Goal: Task Accomplishment & Management: Manage account settings

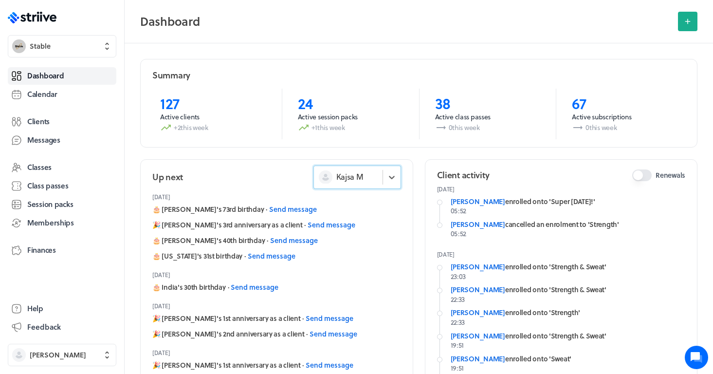
click at [373, 175] on div "Kajsa M" at bounding box center [348, 176] width 69 height 13
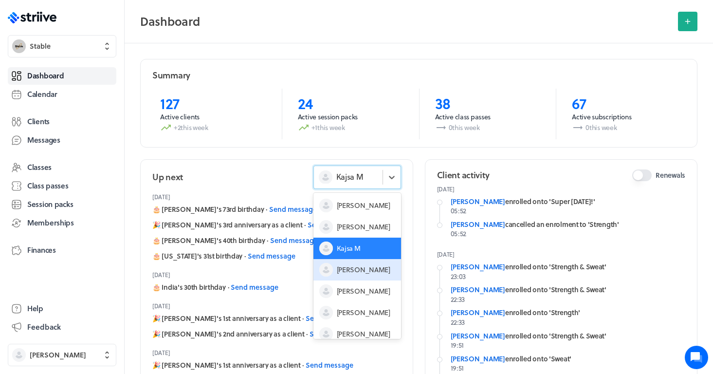
click at [363, 270] on span "[PERSON_NAME]" at bounding box center [364, 270] width 54 height 10
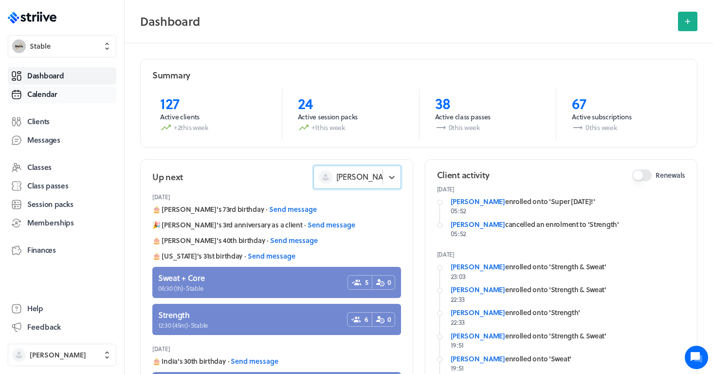
click at [41, 94] on span "Calendar" at bounding box center [42, 94] width 30 height 10
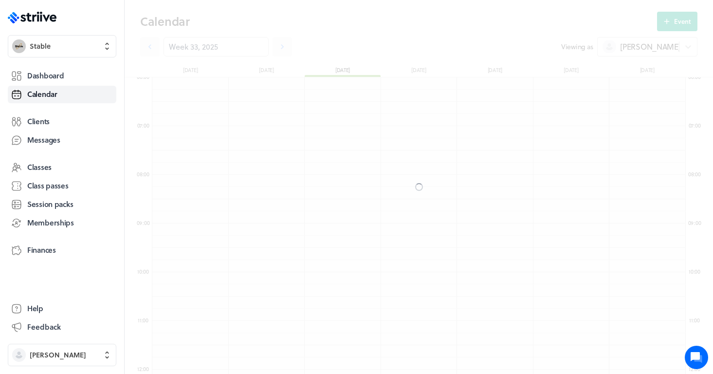
scroll to position [1168, 533]
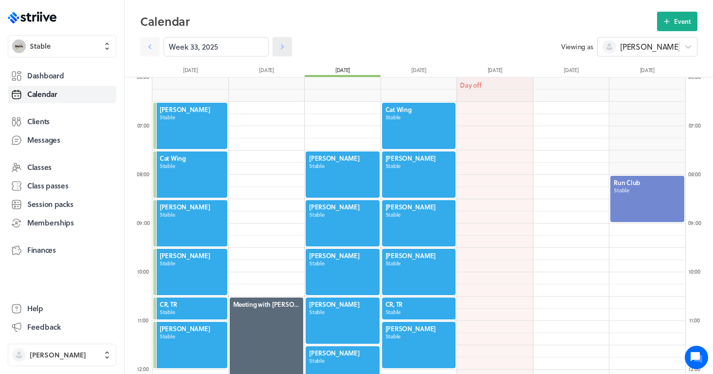
click at [286, 50] on icon at bounding box center [282, 47] width 10 height 10
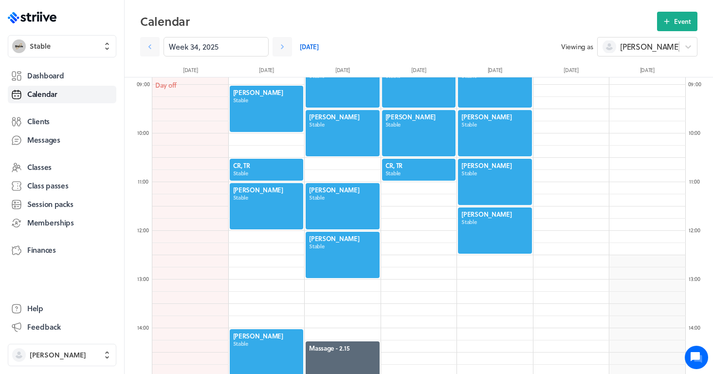
scroll to position [442, 0]
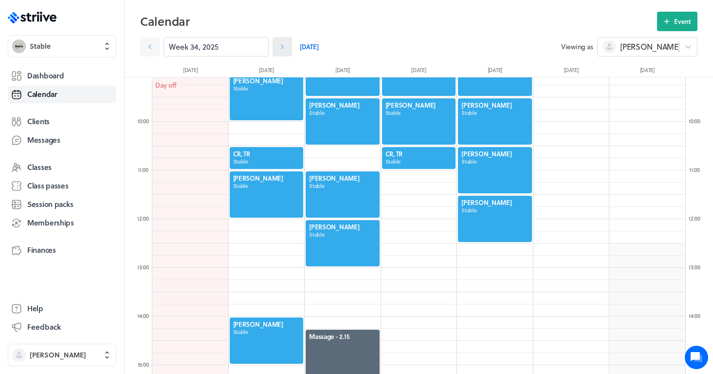
click at [280, 48] on icon at bounding box center [282, 47] width 10 height 10
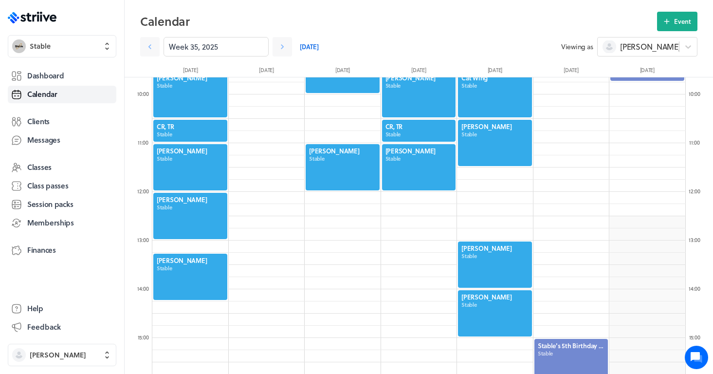
scroll to position [436, 0]
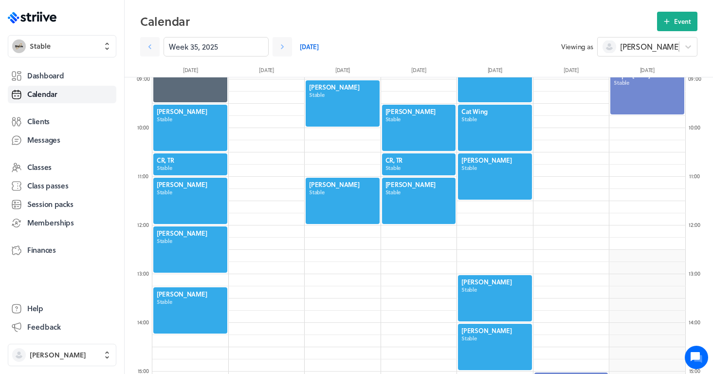
click at [488, 173] on div at bounding box center [495, 176] width 76 height 48
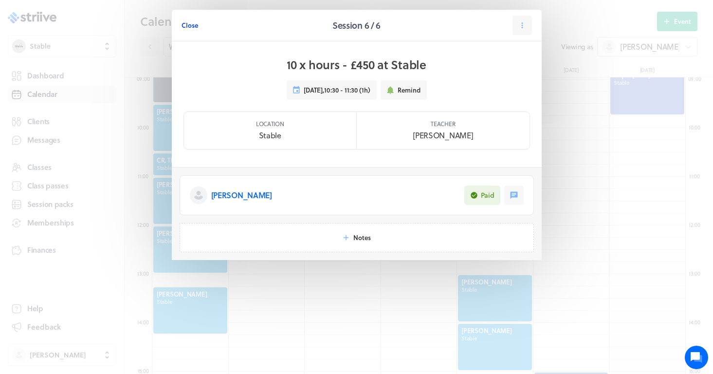
click at [189, 28] on span "Close" at bounding box center [189, 25] width 17 height 9
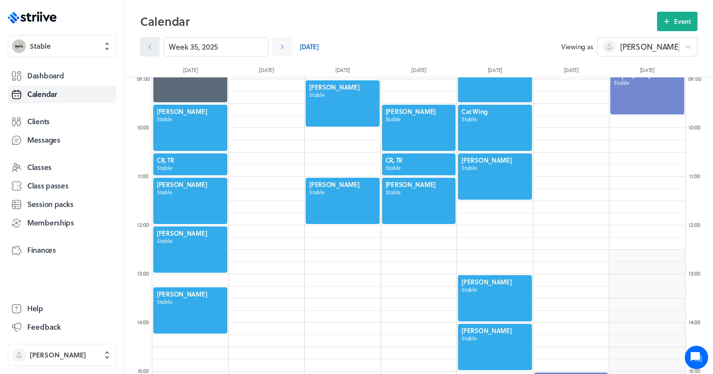
click at [146, 51] on icon at bounding box center [150, 47] width 10 height 10
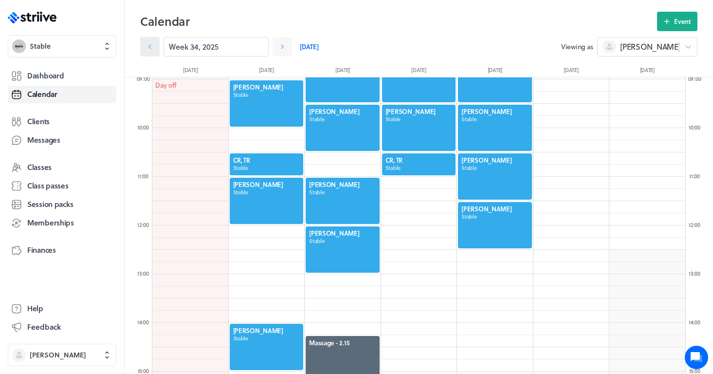
click at [146, 51] on icon at bounding box center [150, 47] width 10 height 10
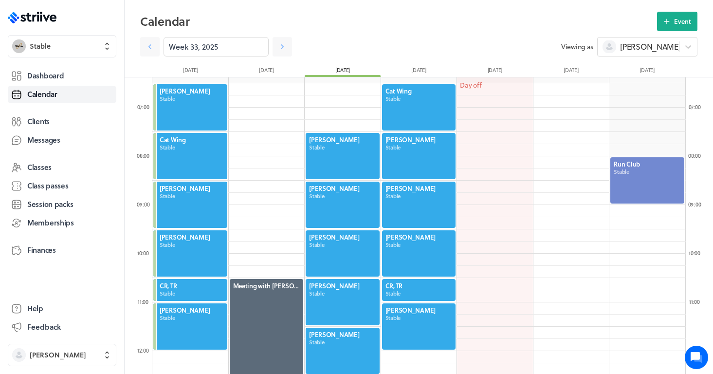
scroll to position [307, 0]
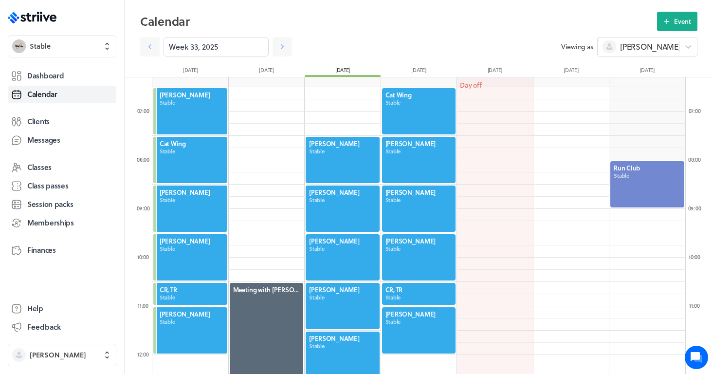
click at [427, 155] on div at bounding box center [419, 160] width 76 height 48
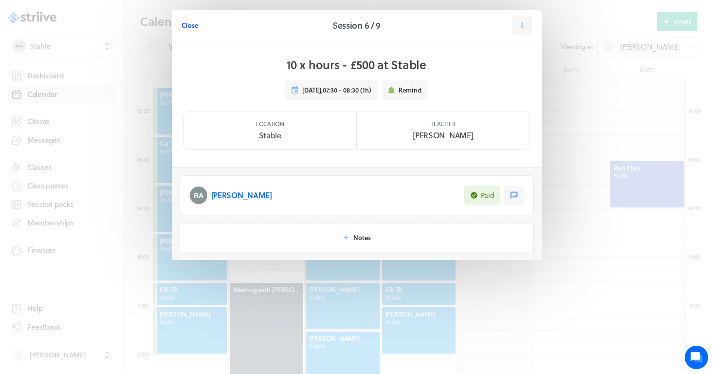
click at [188, 29] on span "Close" at bounding box center [189, 25] width 17 height 9
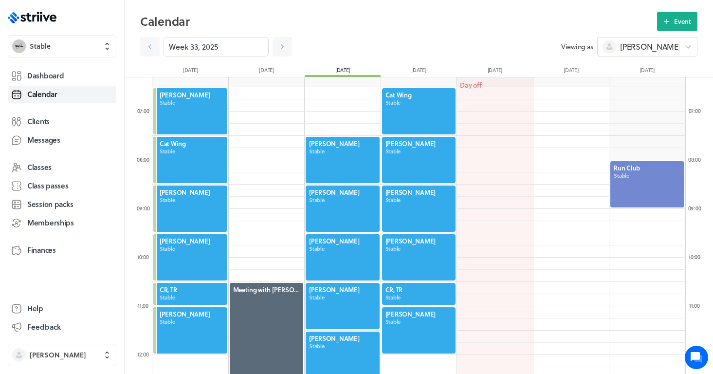
click at [415, 252] on div at bounding box center [419, 257] width 76 height 48
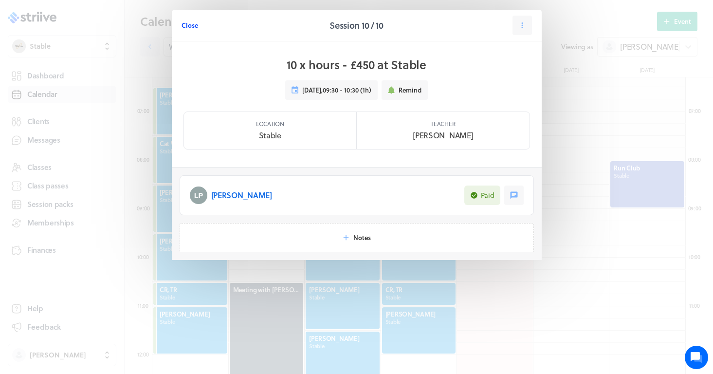
click at [196, 25] on span "Close" at bounding box center [189, 25] width 17 height 9
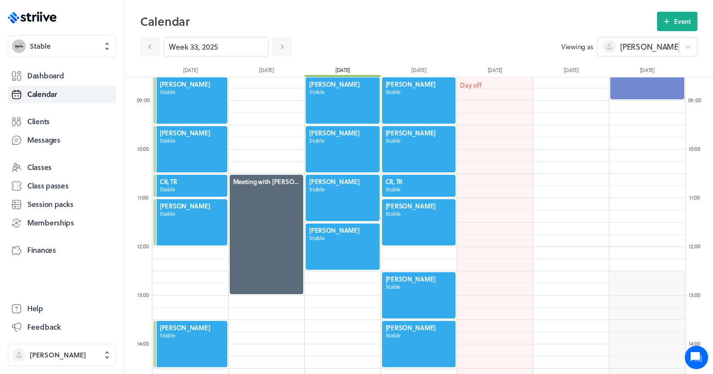
scroll to position [433, 0]
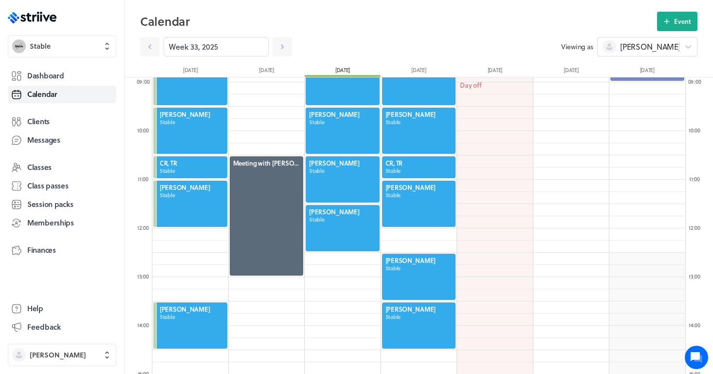
click at [401, 314] on div at bounding box center [419, 325] width 76 height 48
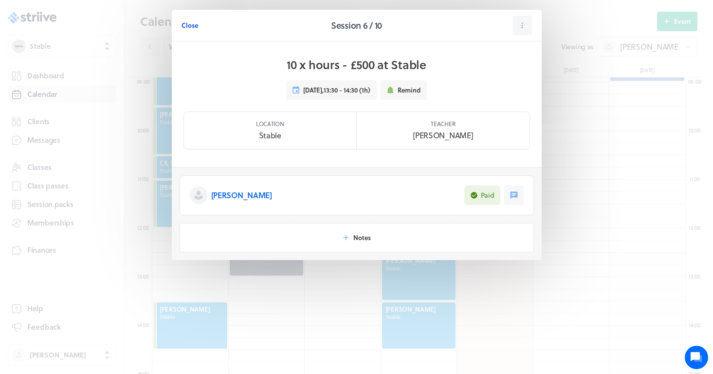
click at [186, 30] on button "Close" at bounding box center [189, 25] width 17 height 19
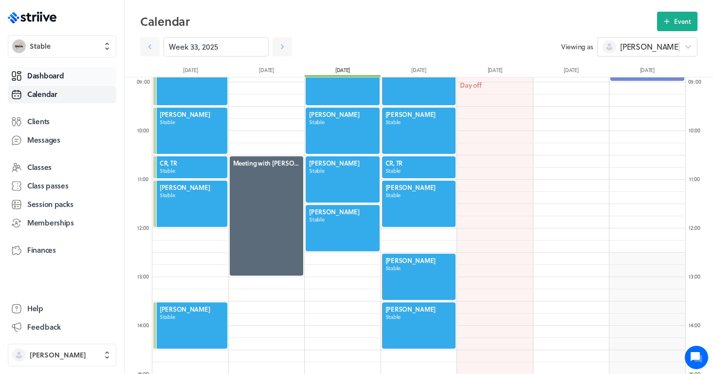
click at [70, 75] on link "Dashboard" at bounding box center [62, 76] width 109 height 18
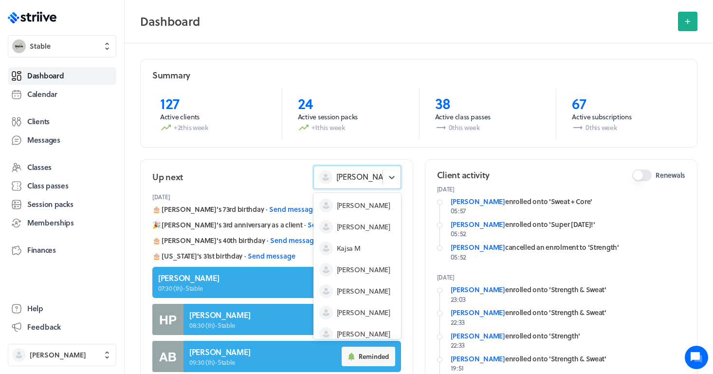
click at [327, 176] on icon at bounding box center [325, 177] width 7 height 7
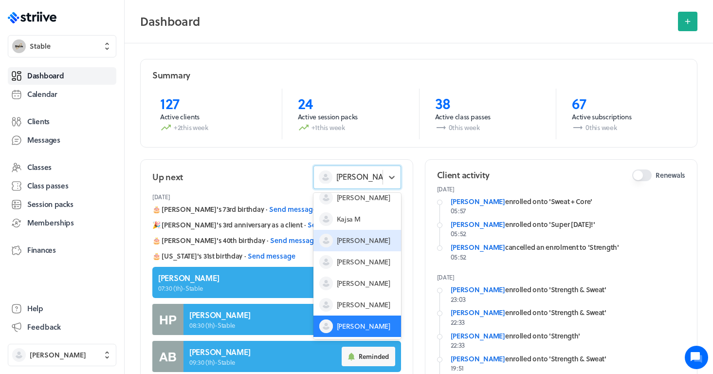
click at [347, 240] on span "[PERSON_NAME]" at bounding box center [364, 240] width 54 height 10
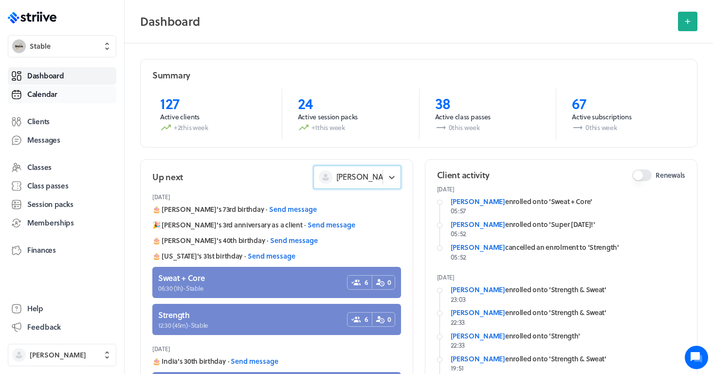
click at [50, 97] on span "Calendar" at bounding box center [42, 94] width 30 height 10
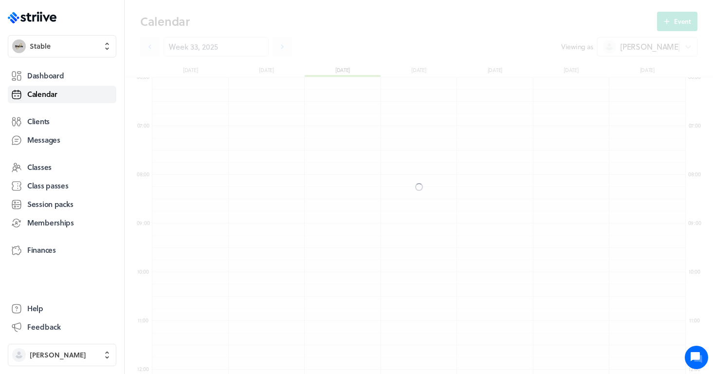
scroll to position [1168, 533]
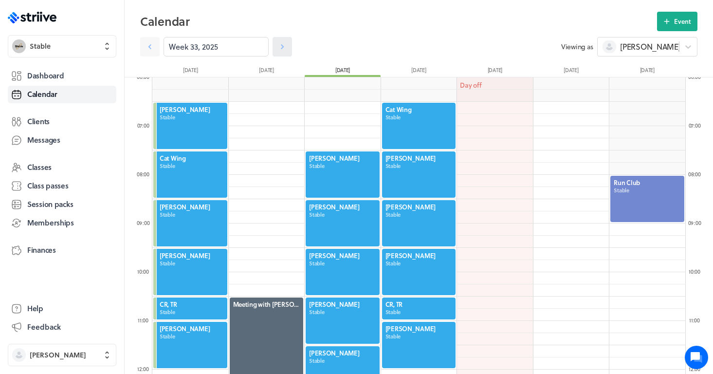
click at [282, 48] on icon at bounding box center [282, 46] width 3 height 5
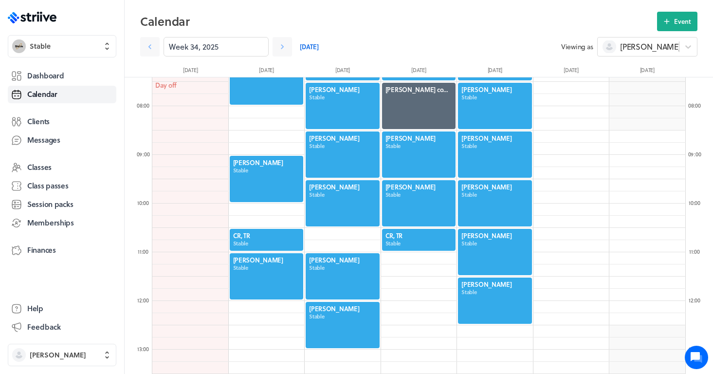
scroll to position [371, 0]
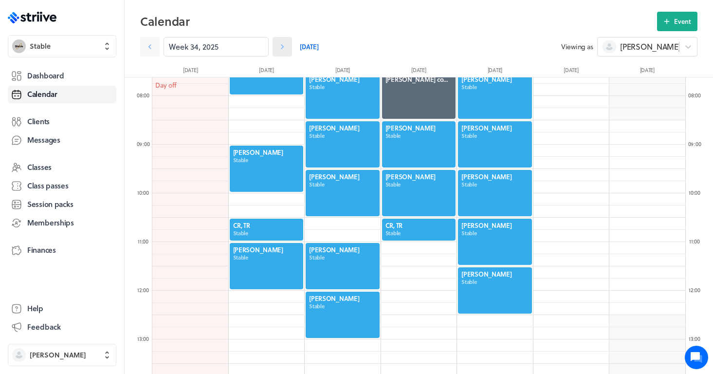
click at [286, 43] on icon at bounding box center [282, 47] width 10 height 10
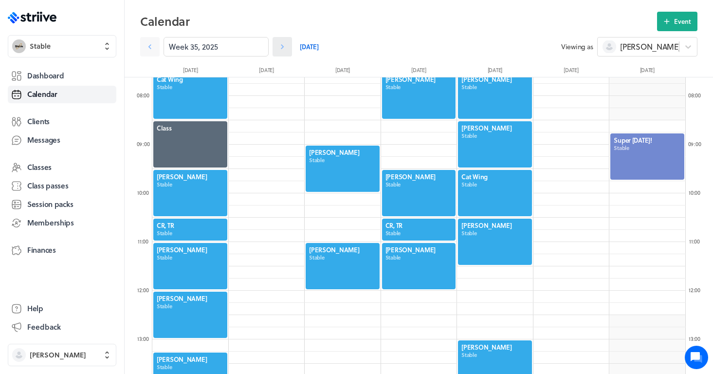
click at [286, 43] on icon at bounding box center [282, 47] width 10 height 10
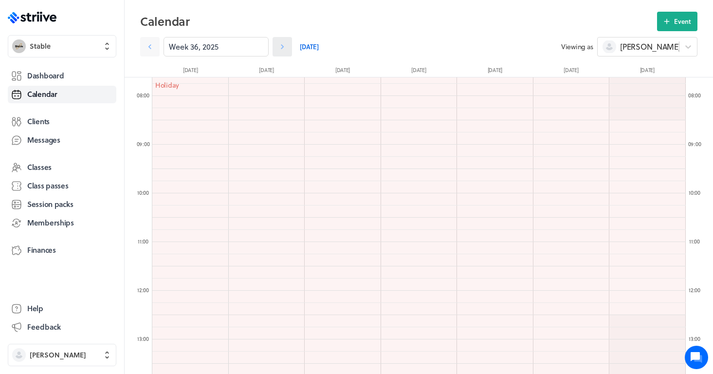
click at [286, 43] on icon at bounding box center [282, 47] width 10 height 10
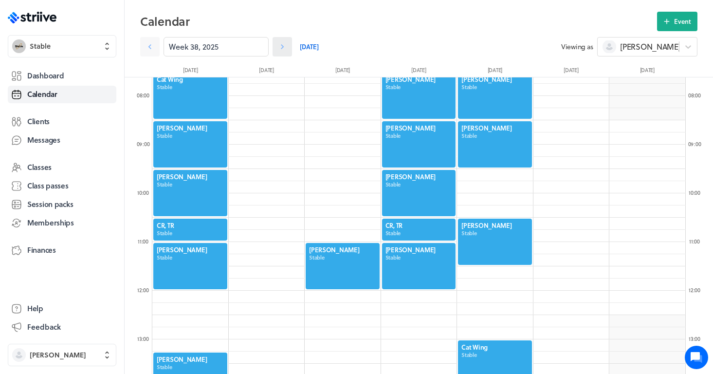
click at [280, 45] on icon at bounding box center [282, 47] width 10 height 10
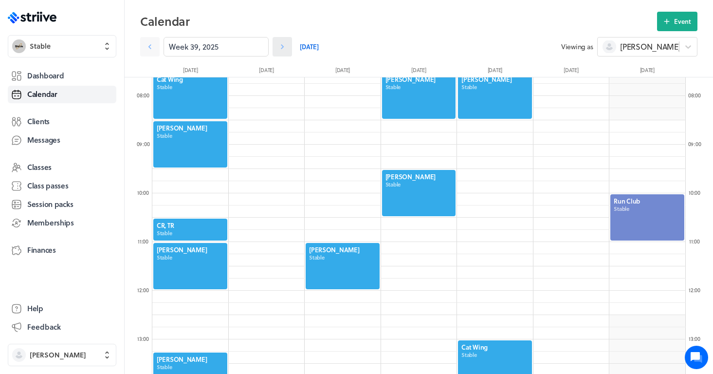
click at [280, 45] on icon at bounding box center [282, 47] width 10 height 10
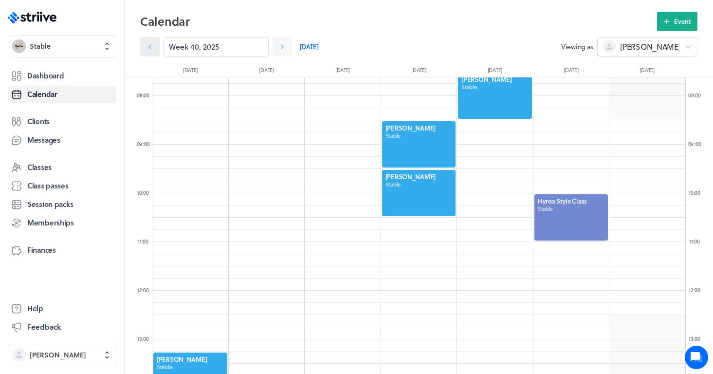
click at [150, 46] on icon at bounding box center [149, 46] width 3 height 5
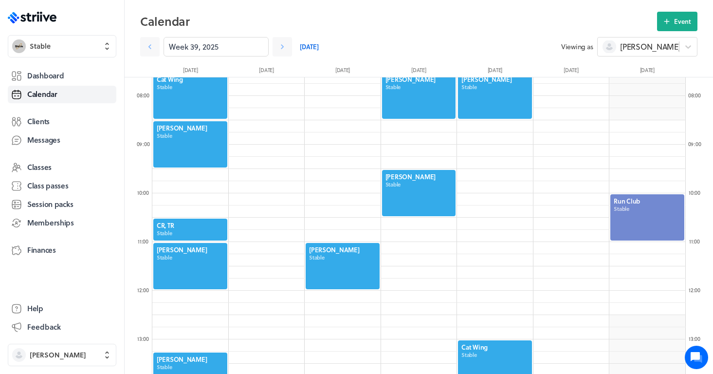
click at [334, 266] on div at bounding box center [343, 266] width 76 height 48
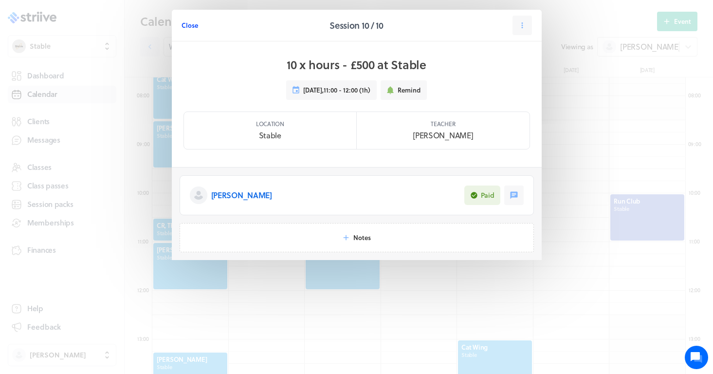
click at [195, 23] on span "Close" at bounding box center [189, 25] width 17 height 9
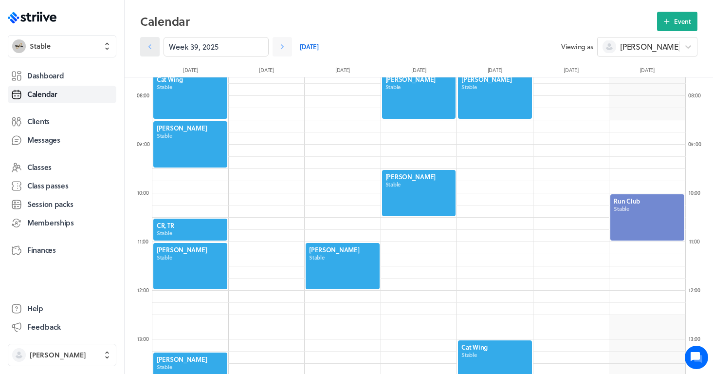
click at [145, 42] on icon at bounding box center [150, 47] width 10 height 10
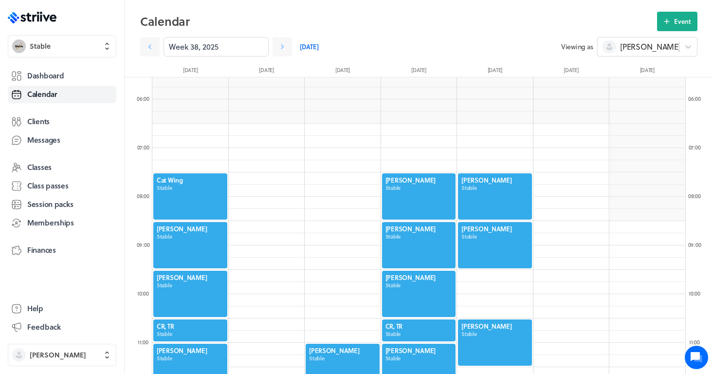
scroll to position [235, 0]
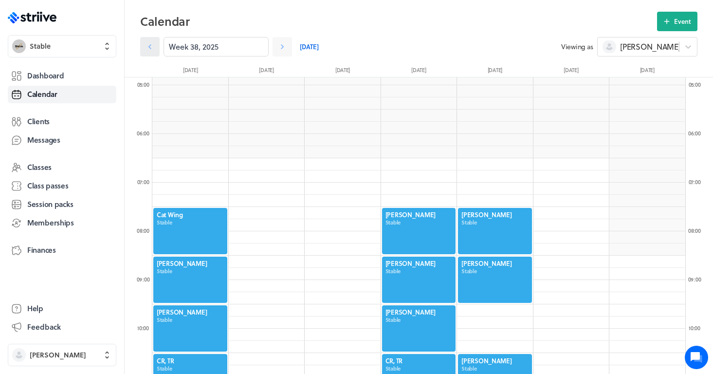
click at [149, 48] on icon at bounding box center [150, 47] width 10 height 10
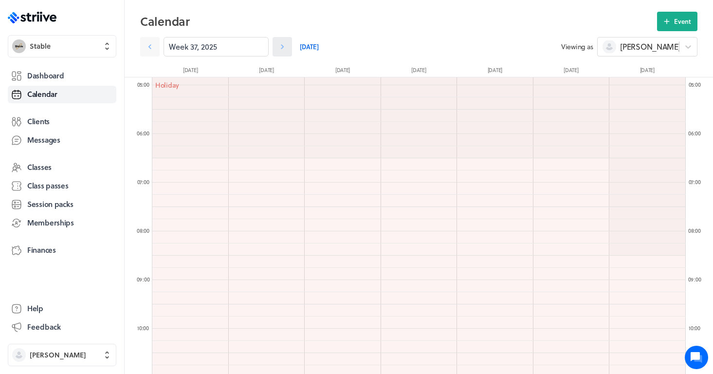
click at [285, 48] on icon at bounding box center [282, 47] width 10 height 10
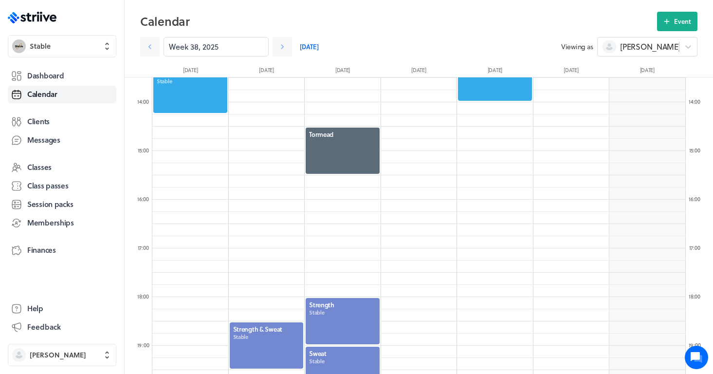
scroll to position [714, 0]
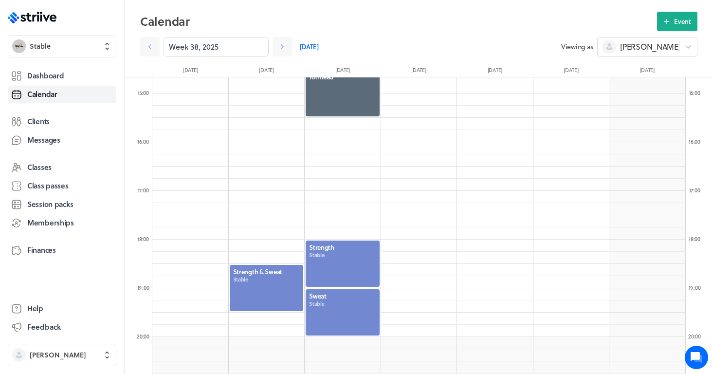
click at [267, 270] on div at bounding box center [267, 288] width 76 height 48
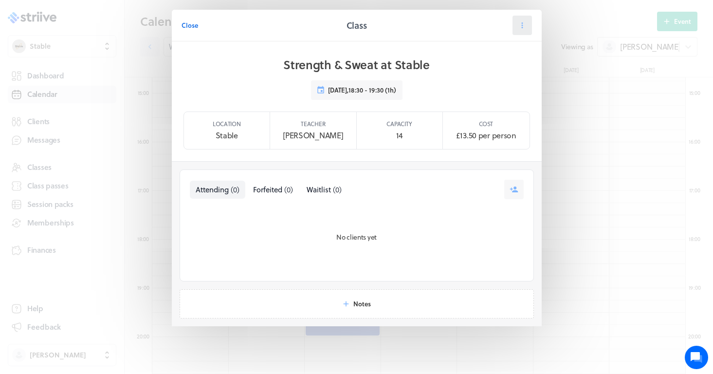
click at [528, 29] on button at bounding box center [521, 25] width 19 height 19
click at [503, 68] on span "Teacher" at bounding box center [493, 67] width 22 height 9
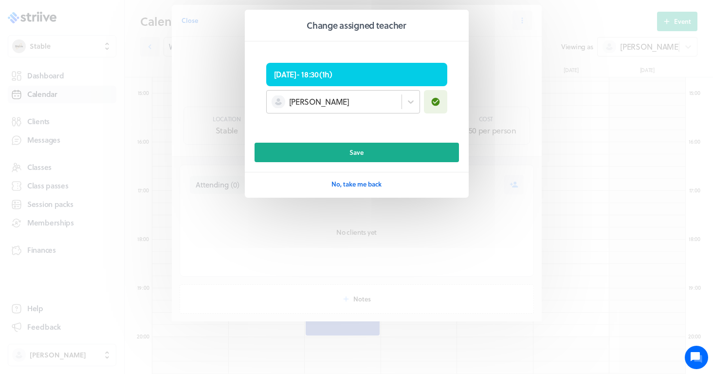
click at [371, 107] on div "[PERSON_NAME]" at bounding box center [334, 101] width 135 height 13
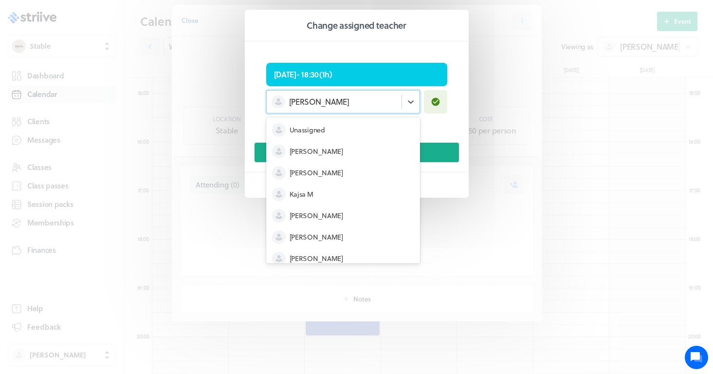
scroll to position [51, 0]
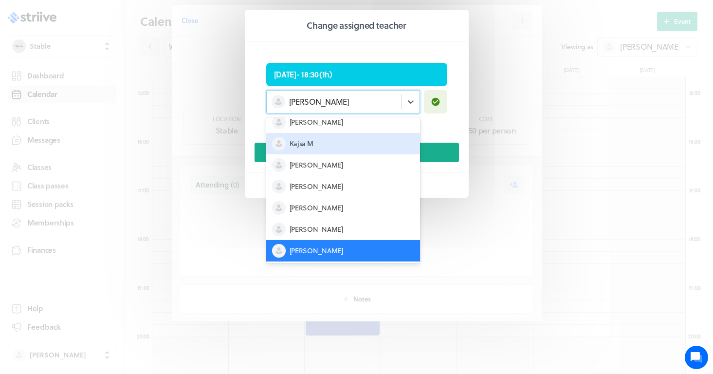
click at [334, 148] on div "Kajsa M" at bounding box center [343, 143] width 154 height 21
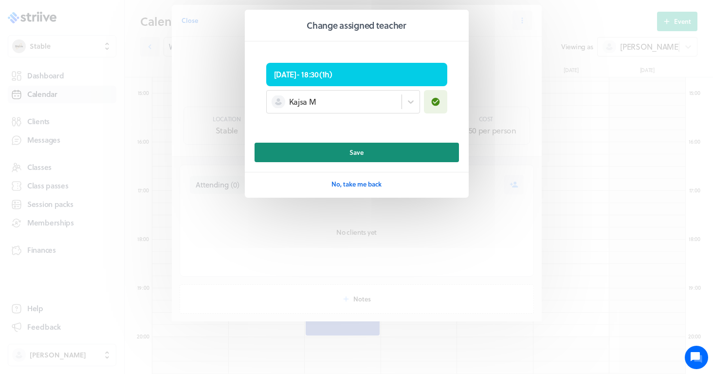
click at [354, 157] on button "Save" at bounding box center [356, 152] width 204 height 19
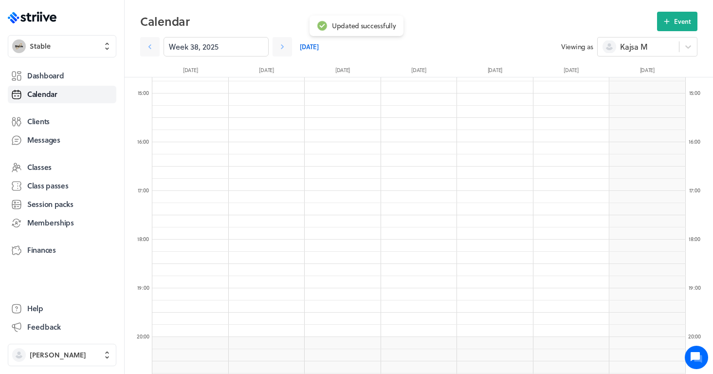
scroll to position [0, 0]
click at [277, 52] on link at bounding box center [281, 46] width 19 height 19
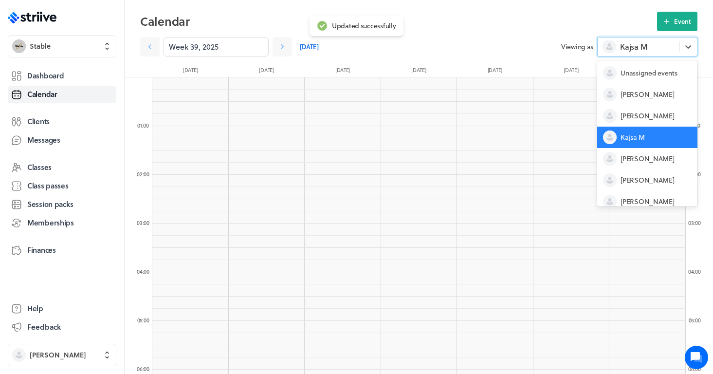
click at [618, 54] on div "Kajsa M" at bounding box center [647, 46] width 100 height 19
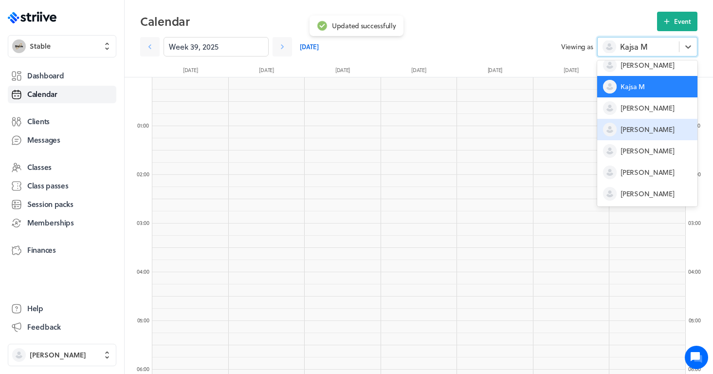
scroll to position [51, 0]
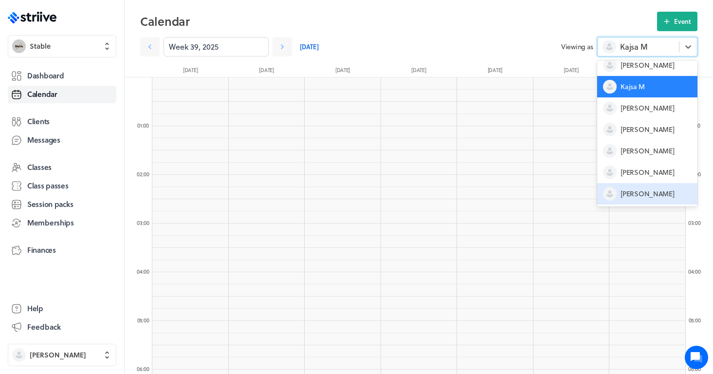
click at [628, 193] on span "[PERSON_NAME]" at bounding box center [647, 194] width 54 height 10
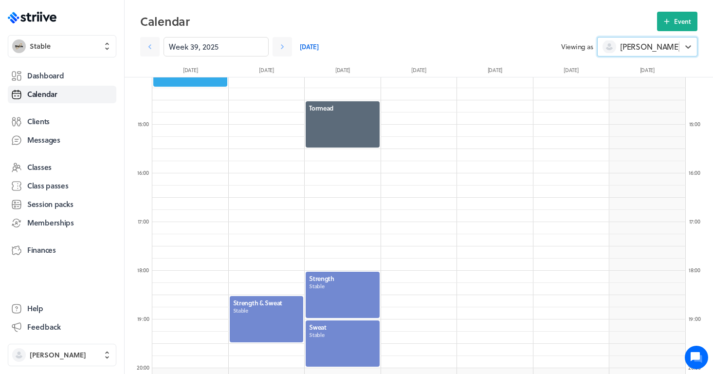
scroll to position [728, 0]
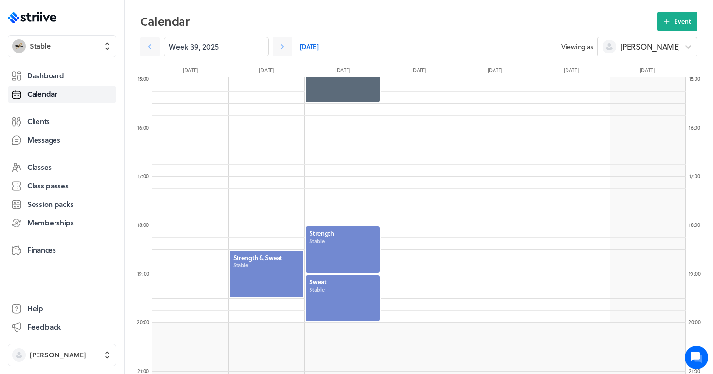
click at [259, 269] on div at bounding box center [267, 274] width 76 height 48
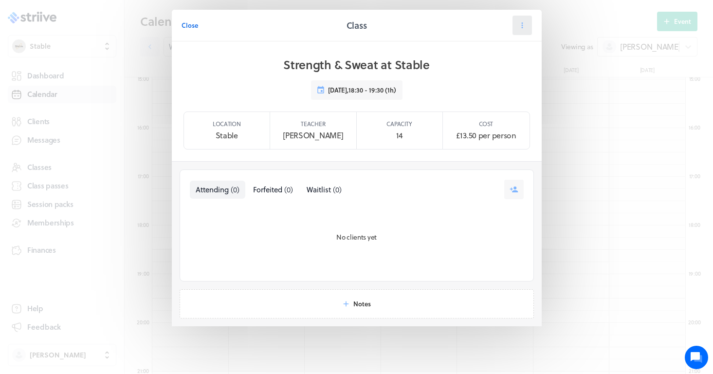
click at [520, 26] on icon at bounding box center [522, 25] width 9 height 9
click at [501, 67] on span "Teacher" at bounding box center [493, 67] width 22 height 9
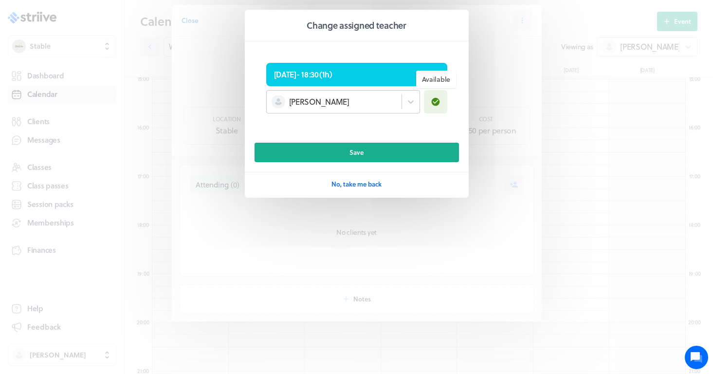
click at [400, 106] on div "[PERSON_NAME]" at bounding box center [334, 101] width 135 height 13
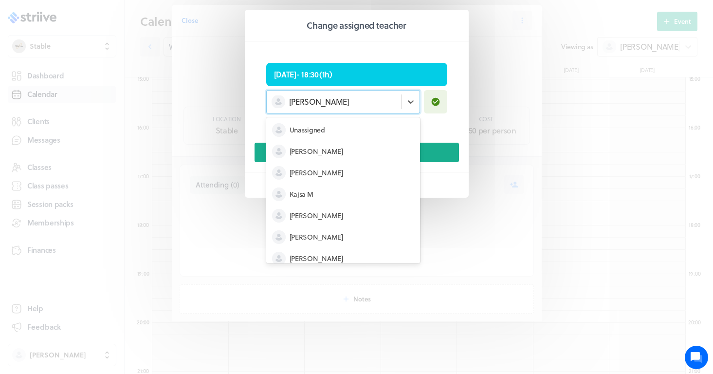
scroll to position [51, 0]
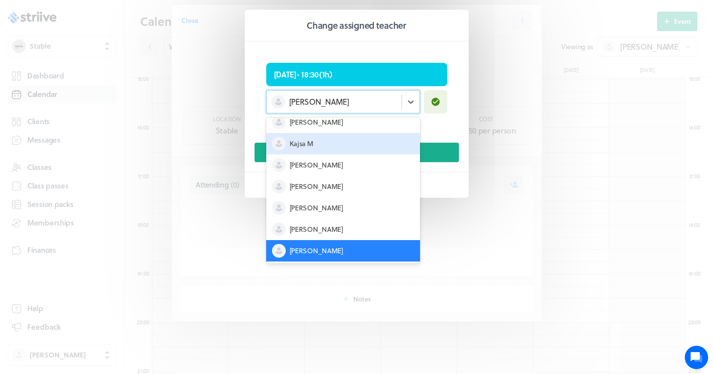
click at [320, 147] on div "Kajsa M" at bounding box center [343, 143] width 154 height 21
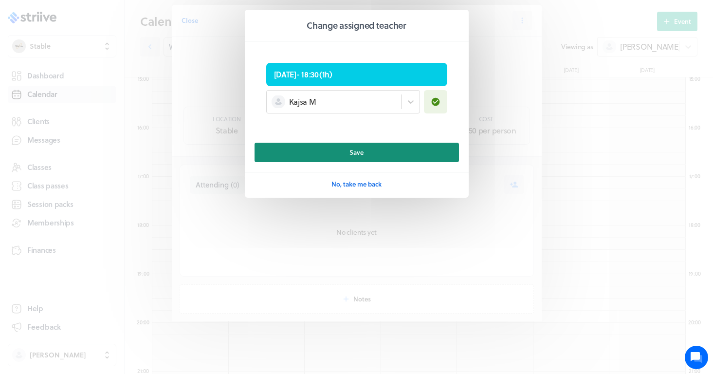
click at [346, 160] on button "Save" at bounding box center [356, 152] width 204 height 19
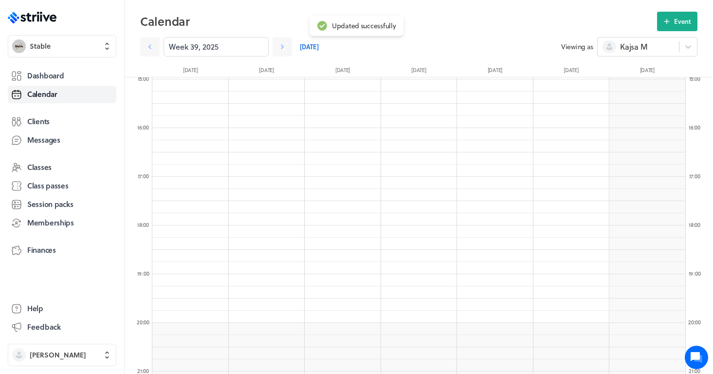
scroll to position [0, 0]
click at [147, 49] on icon at bounding box center [150, 47] width 10 height 10
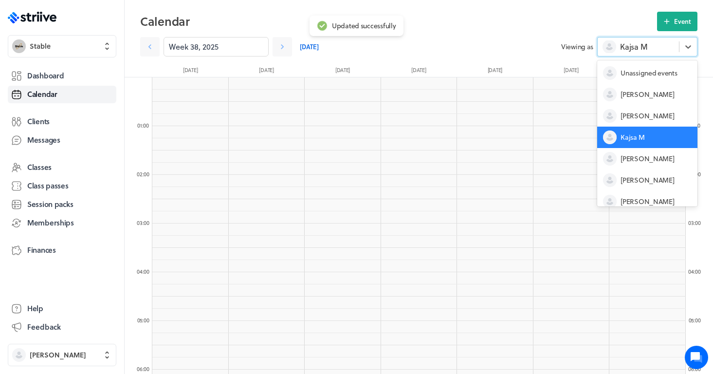
click at [638, 50] on span "Kajsa M" at bounding box center [633, 46] width 27 height 11
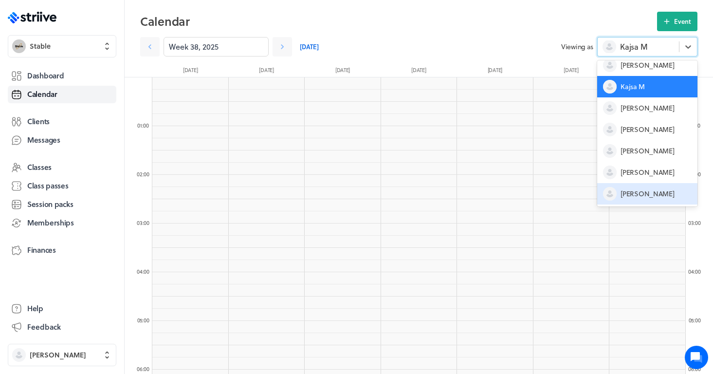
click at [634, 195] on span "[PERSON_NAME]" at bounding box center [647, 194] width 54 height 10
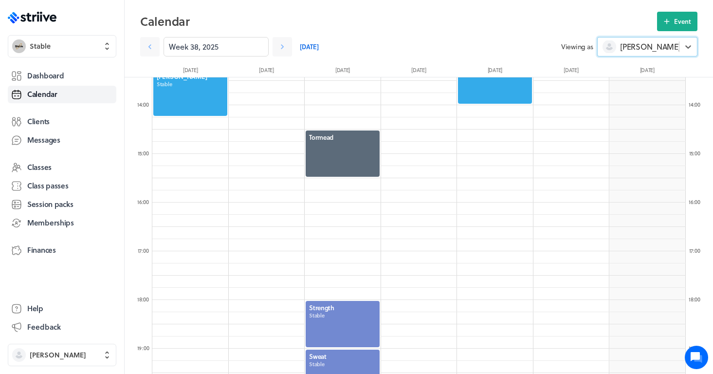
scroll to position [650, 0]
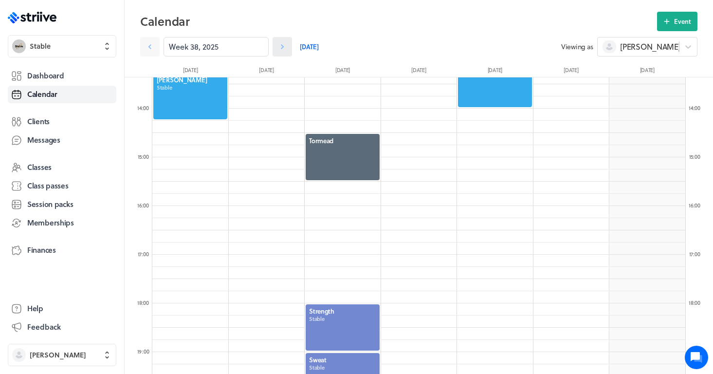
click at [283, 52] on link at bounding box center [281, 46] width 19 height 19
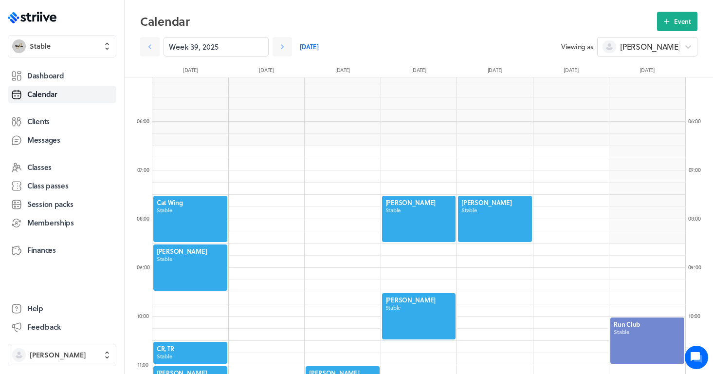
scroll to position [248, 0]
click at [70, 76] on link "Dashboard" at bounding box center [62, 76] width 109 height 18
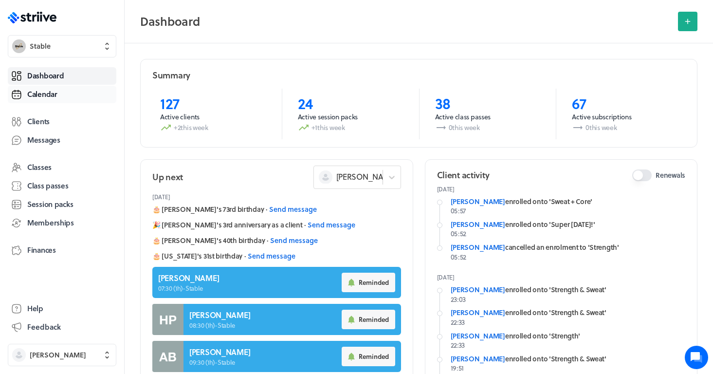
click at [50, 95] on span "Calendar" at bounding box center [42, 94] width 30 height 10
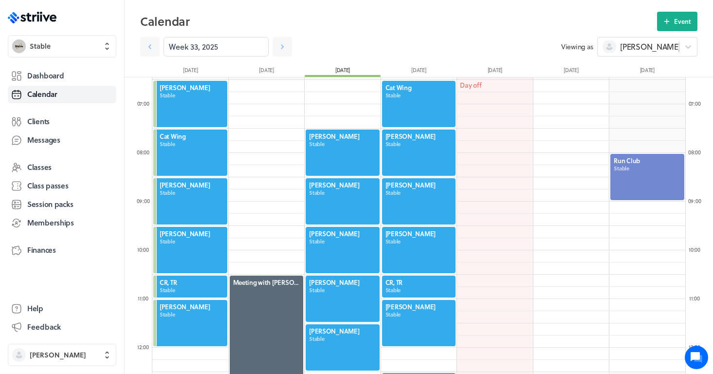
scroll to position [314, 0]
click at [52, 71] on span "Dashboard" at bounding box center [45, 76] width 36 height 10
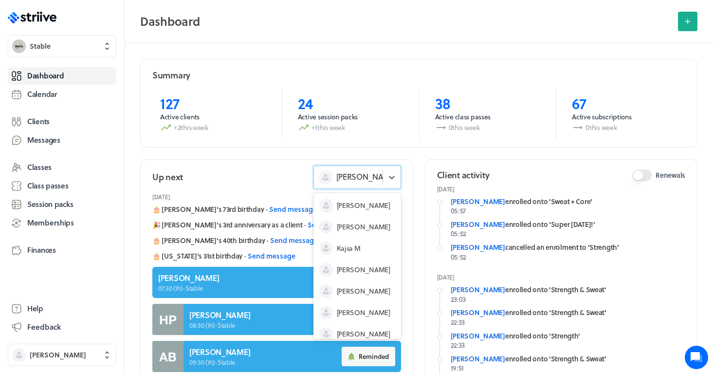
click at [337, 180] on span "[PERSON_NAME]" at bounding box center [366, 176] width 60 height 11
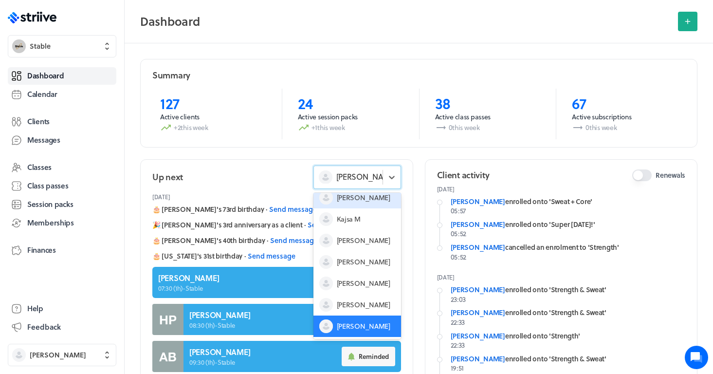
click at [279, 178] on div "Up next option [PERSON_NAME] focused, 2 of 8. 8 results available. Use Up and D…" at bounding box center [276, 176] width 249 height 23
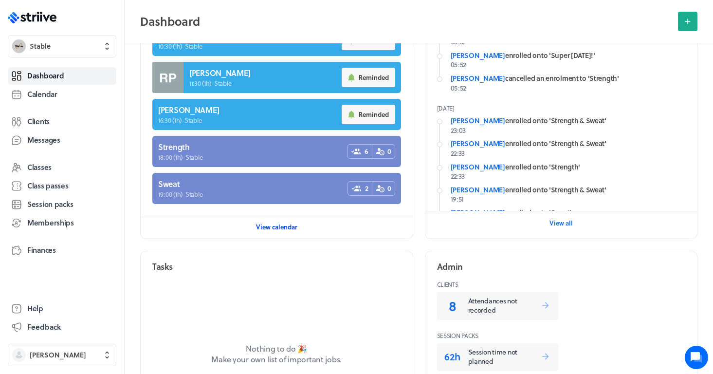
scroll to position [187, 0]
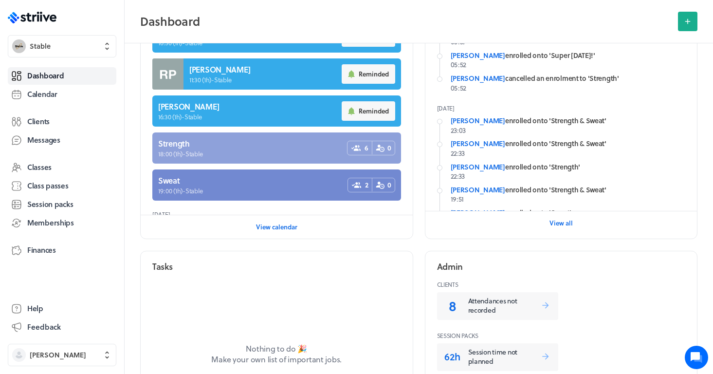
click at [276, 150] on link at bounding box center [276, 147] width 249 height 31
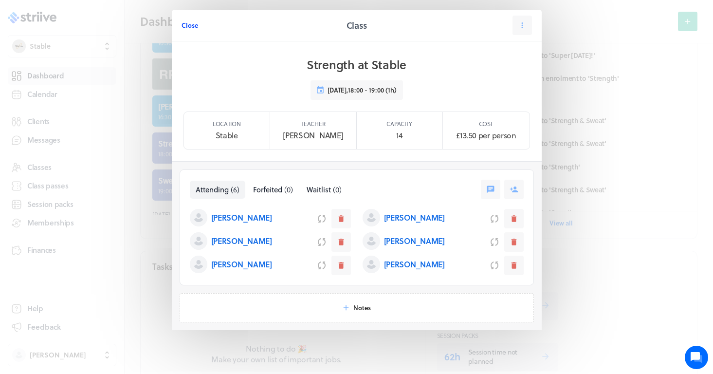
click at [195, 25] on span "Close" at bounding box center [189, 25] width 17 height 9
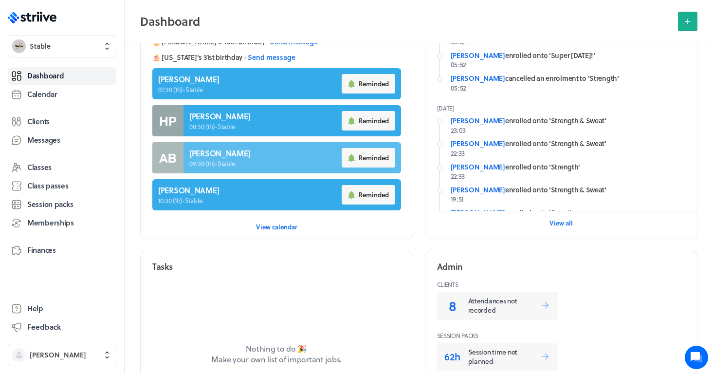
scroll to position [15, 0]
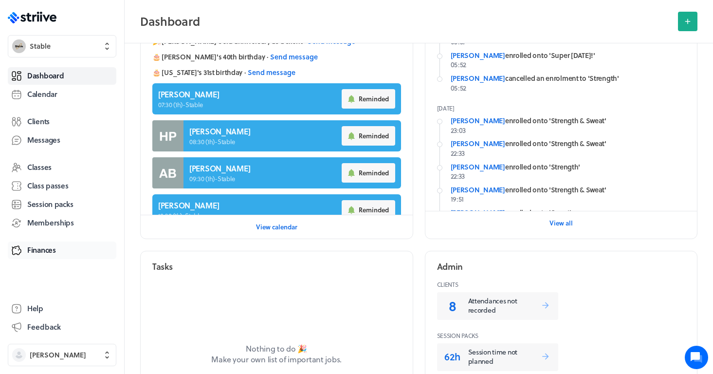
click at [63, 247] on link "Finances" at bounding box center [62, 250] width 109 height 18
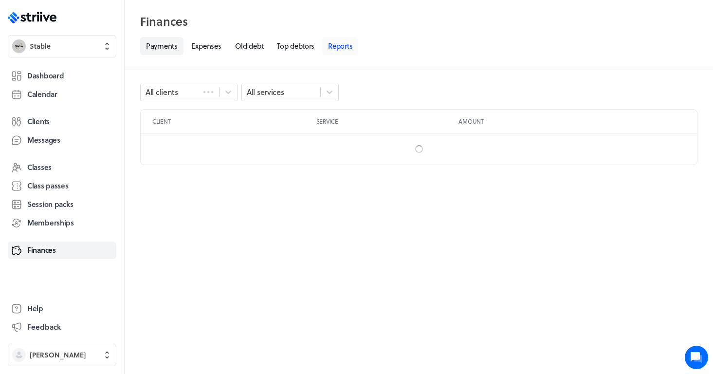
click at [354, 44] on link "Reports" at bounding box center [340, 46] width 36 height 18
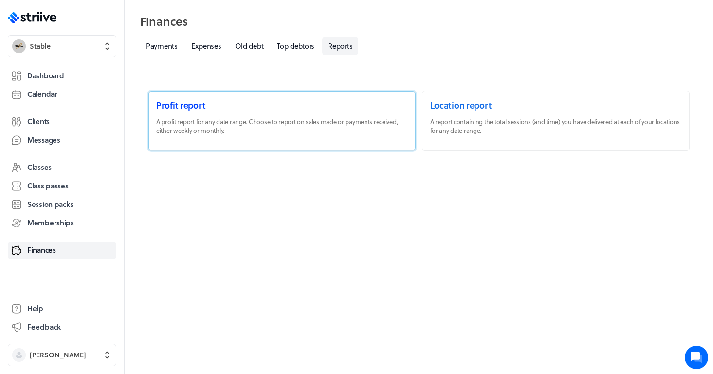
click at [266, 135] on link at bounding box center [281, 120] width 267 height 59
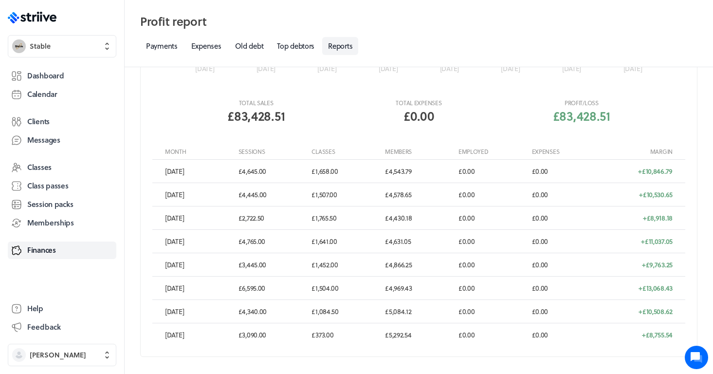
scroll to position [183, 0]
click at [58, 93] on link "Calendar" at bounding box center [62, 95] width 109 height 18
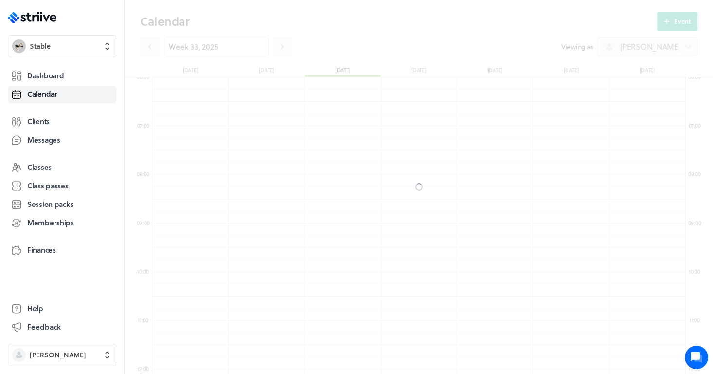
scroll to position [1168, 533]
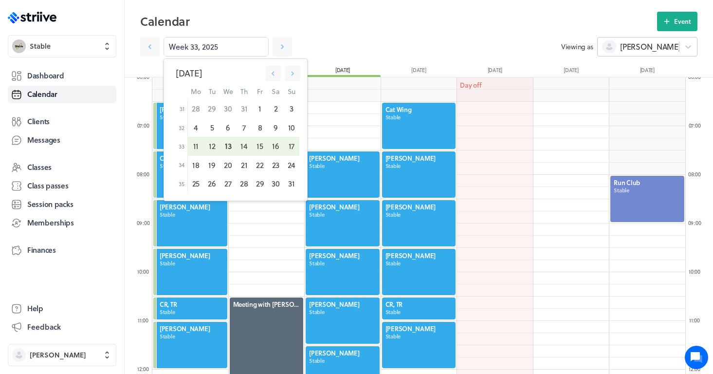
click at [630, 47] on span "[PERSON_NAME]" at bounding box center [650, 46] width 60 height 11
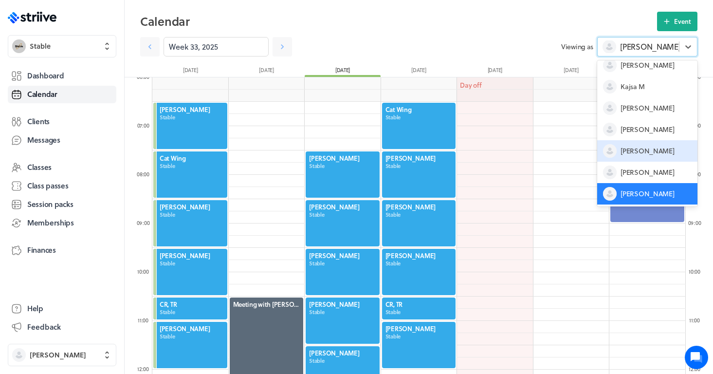
scroll to position [0, 0]
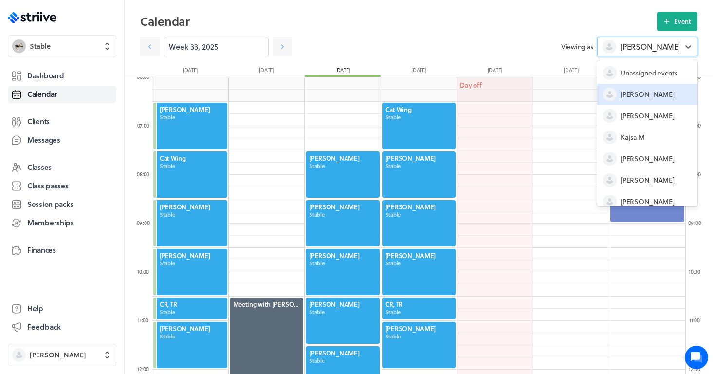
click at [633, 100] on div "[PERSON_NAME]" at bounding box center [647, 94] width 100 height 21
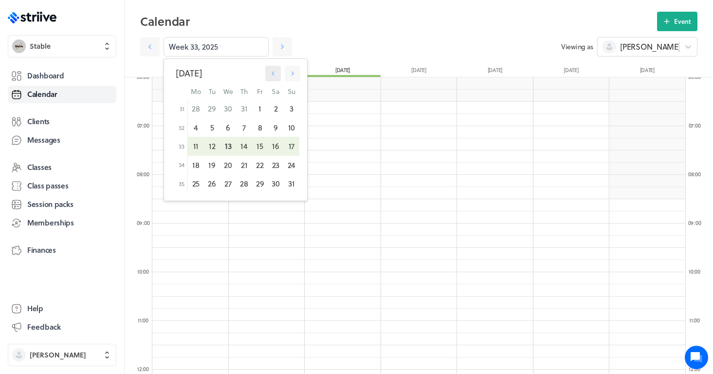
click at [272, 72] on icon "button" at bounding box center [273, 73] width 9 height 9
click at [296, 74] on button "button" at bounding box center [292, 74] width 16 height 16
click at [272, 77] on icon "button" at bounding box center [273, 73] width 9 height 9
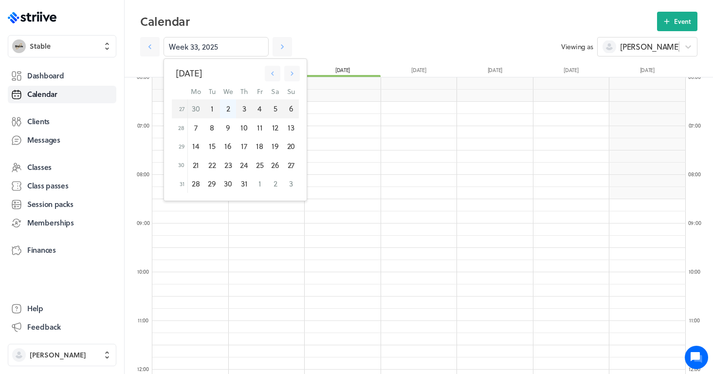
click at [225, 108] on div "2" at bounding box center [228, 108] width 16 height 18
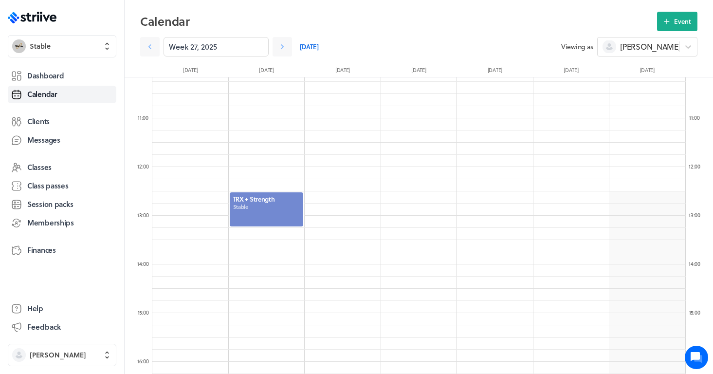
scroll to position [501, 0]
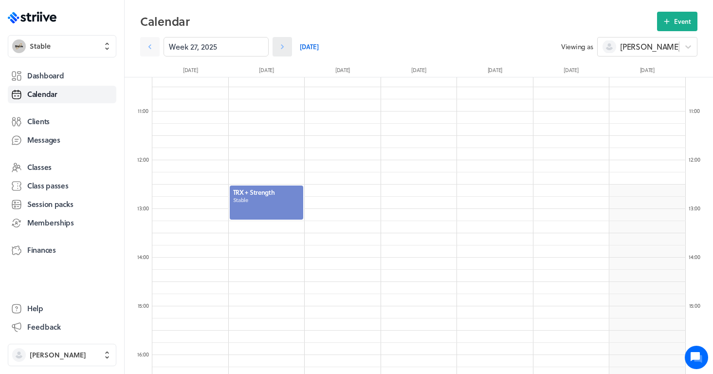
click at [283, 45] on icon at bounding box center [282, 47] width 10 height 10
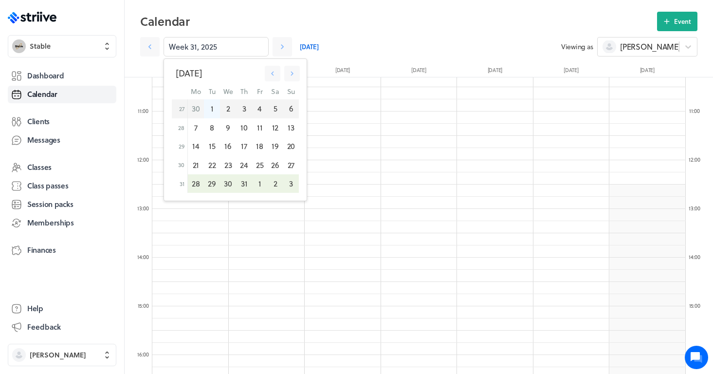
click at [213, 109] on div "1" at bounding box center [212, 108] width 16 height 18
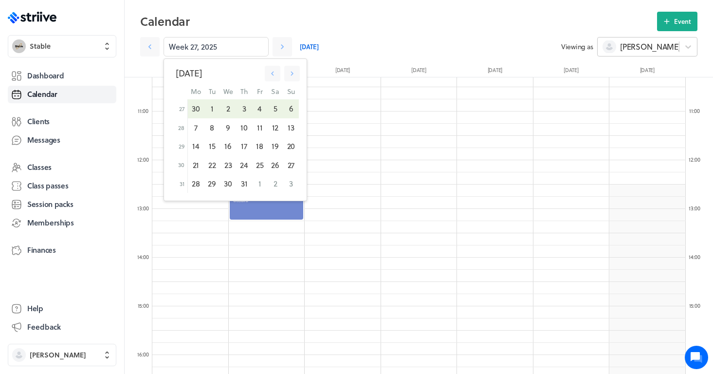
click at [631, 46] on span "[PERSON_NAME]" at bounding box center [650, 46] width 60 height 11
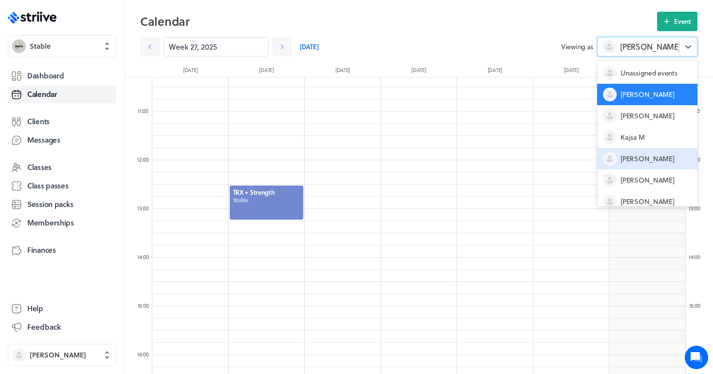
scroll to position [51, 0]
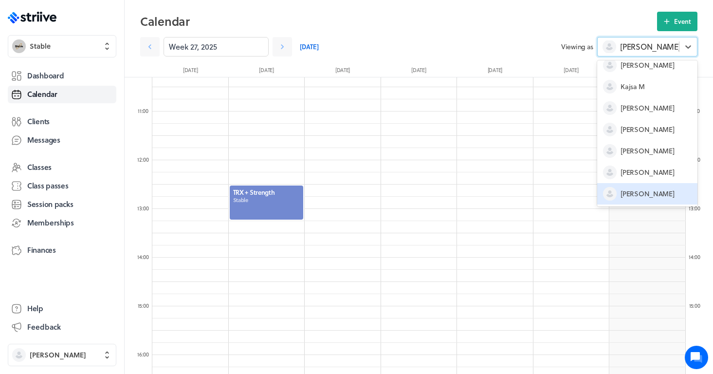
click at [636, 195] on span "[PERSON_NAME]" at bounding box center [647, 194] width 54 height 10
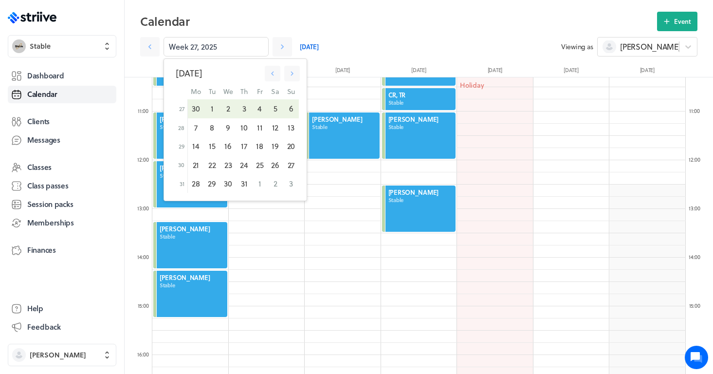
click at [328, 250] on div at bounding box center [343, 160] width 76 height 1168
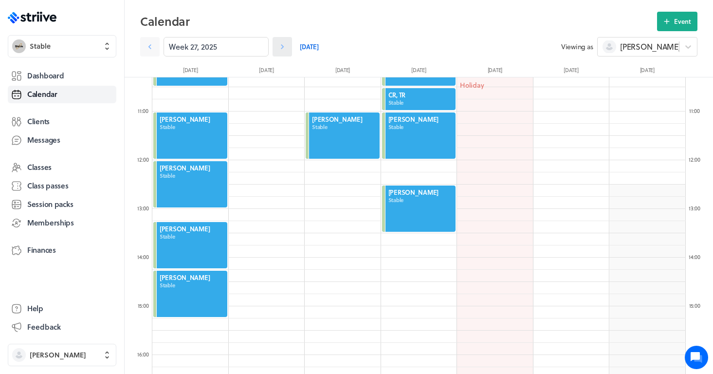
click at [283, 48] on icon at bounding box center [282, 46] width 3 height 5
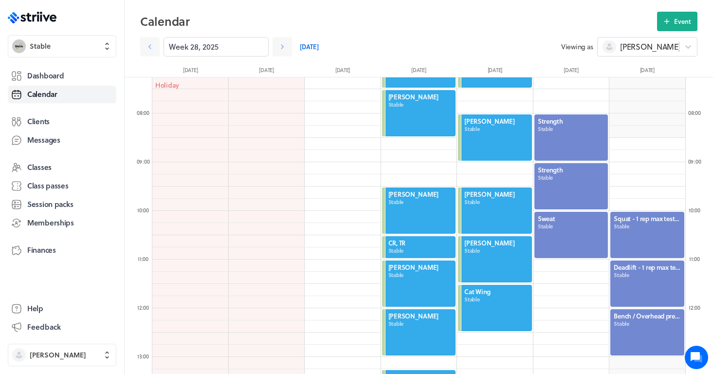
scroll to position [285, 0]
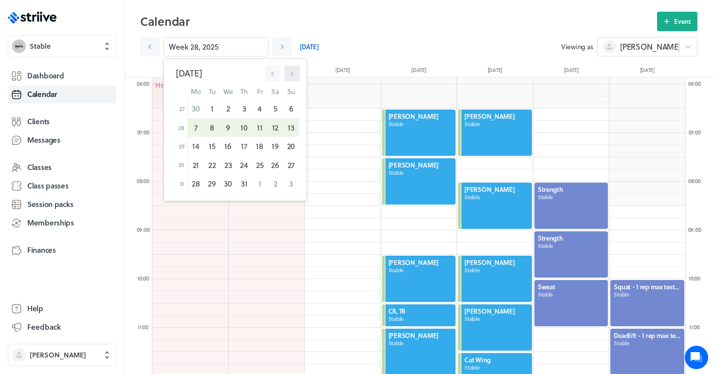
click at [291, 74] on icon "button" at bounding box center [292, 74] width 3 height 4
click at [229, 145] on div "13" at bounding box center [228, 146] width 16 height 18
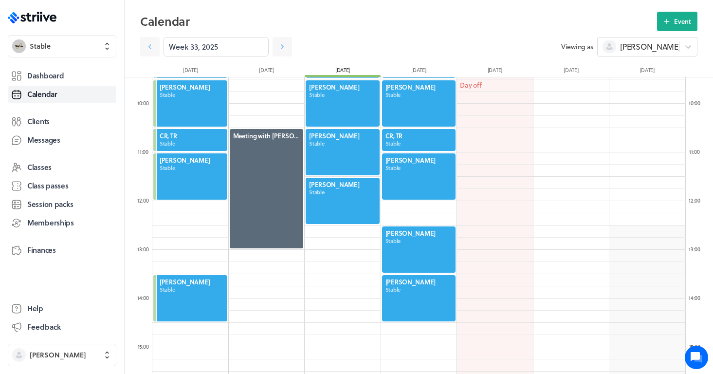
scroll to position [463, 0]
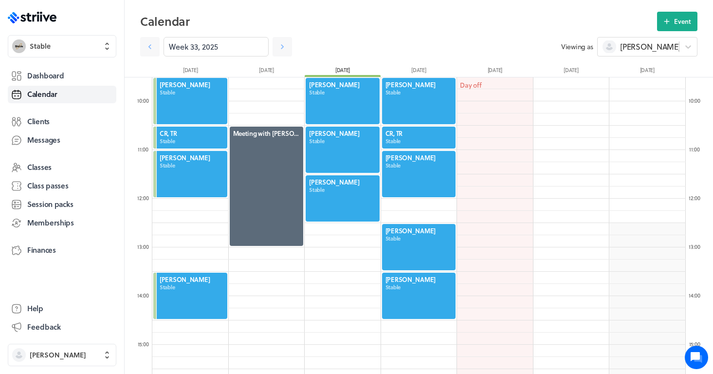
click at [339, 199] on div at bounding box center [343, 198] width 76 height 48
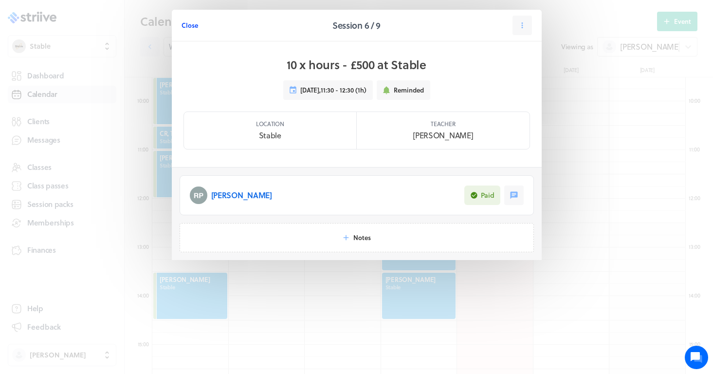
click at [190, 30] on button "Close" at bounding box center [189, 25] width 17 height 19
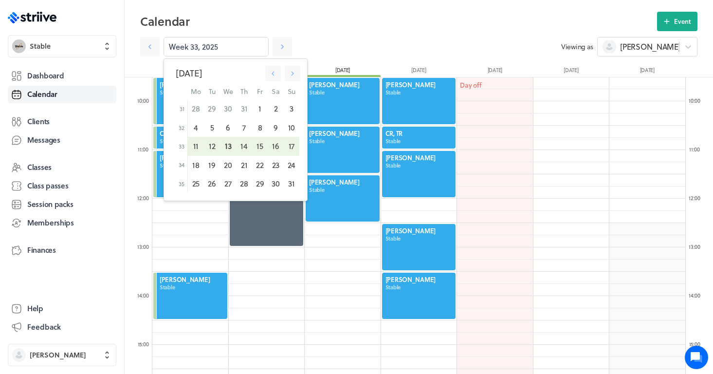
click at [279, 287] on div at bounding box center [267, 199] width 76 height 1168
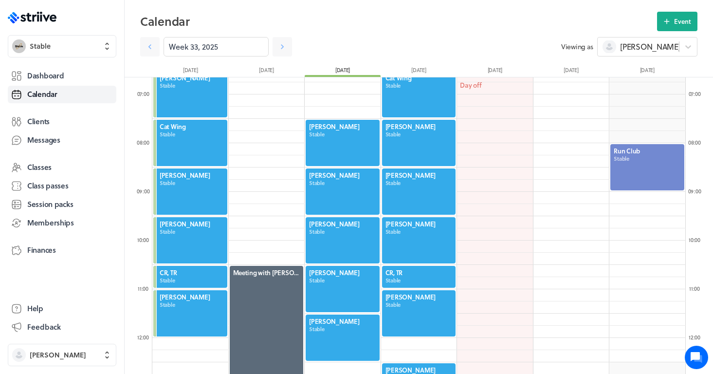
scroll to position [324, 0]
